Goal: Information Seeking & Learning: Learn about a topic

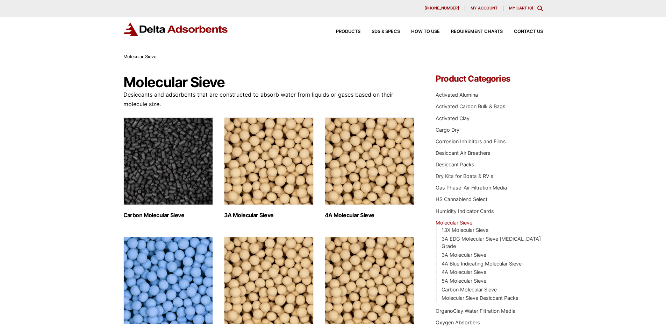
click at [373, 178] on img "Visit product category 4A Molecular Sieve" at bounding box center [370, 160] width 90 height 87
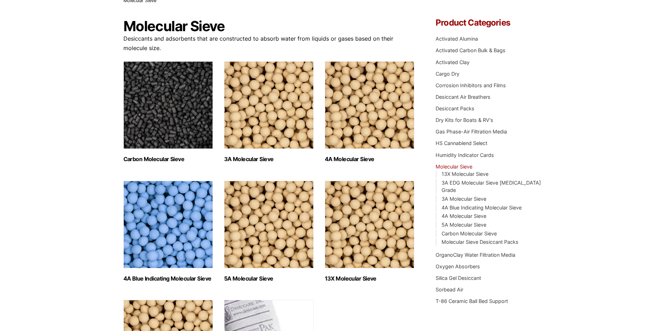
scroll to position [175, 0]
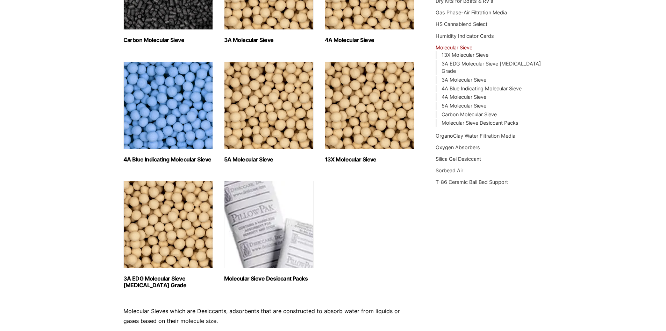
click at [175, 113] on img "Visit product category 4A Blue Indicating Molecular Sieve" at bounding box center [168, 105] width 90 height 87
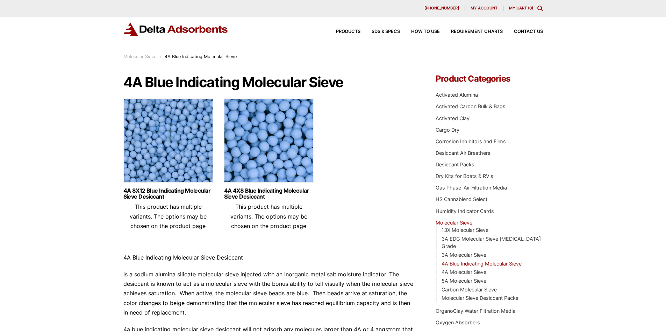
click at [353, 191] on ul "4A 8X12 Blue Indicating Molecular Sieve Desiccant This product has multiple var…" at bounding box center [269, 166] width 292 height 137
